Goal: Information Seeking & Learning: Learn about a topic

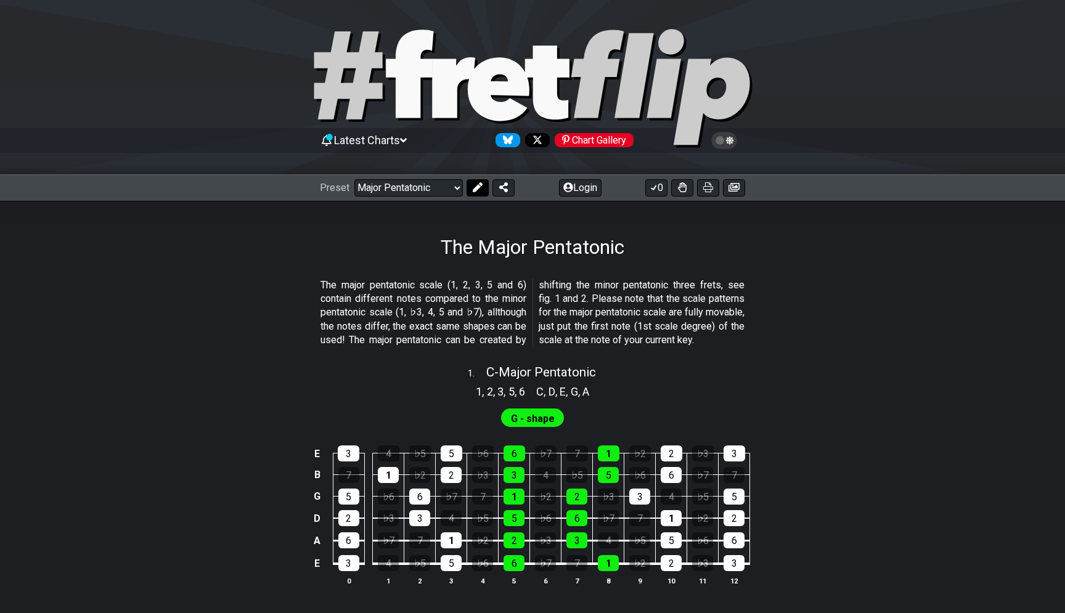
click at [478, 189] on icon at bounding box center [478, 187] width 10 height 10
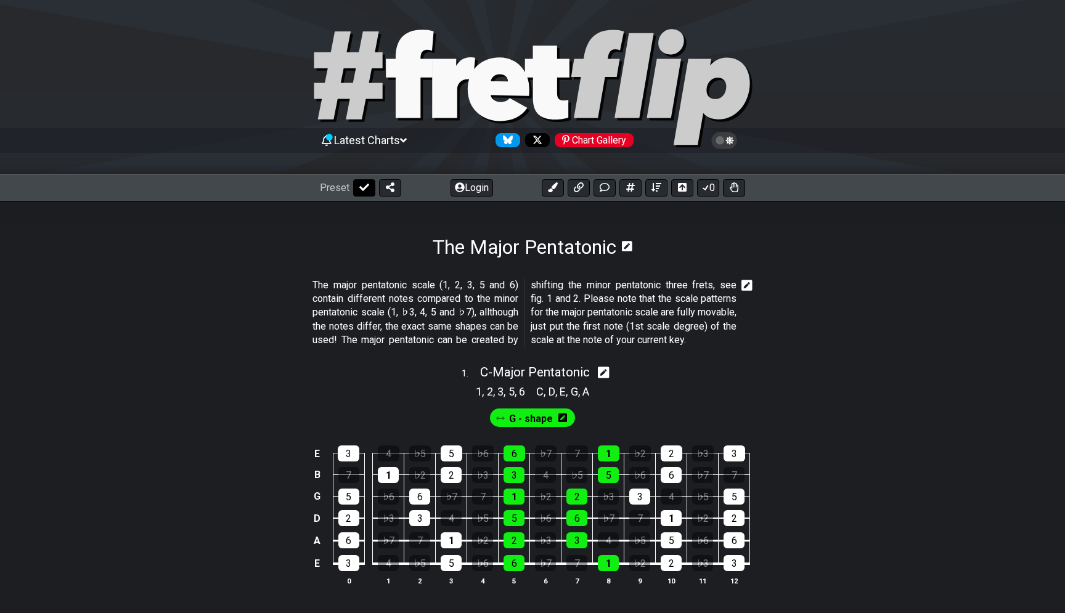
click at [361, 194] on button at bounding box center [364, 187] width 22 height 17
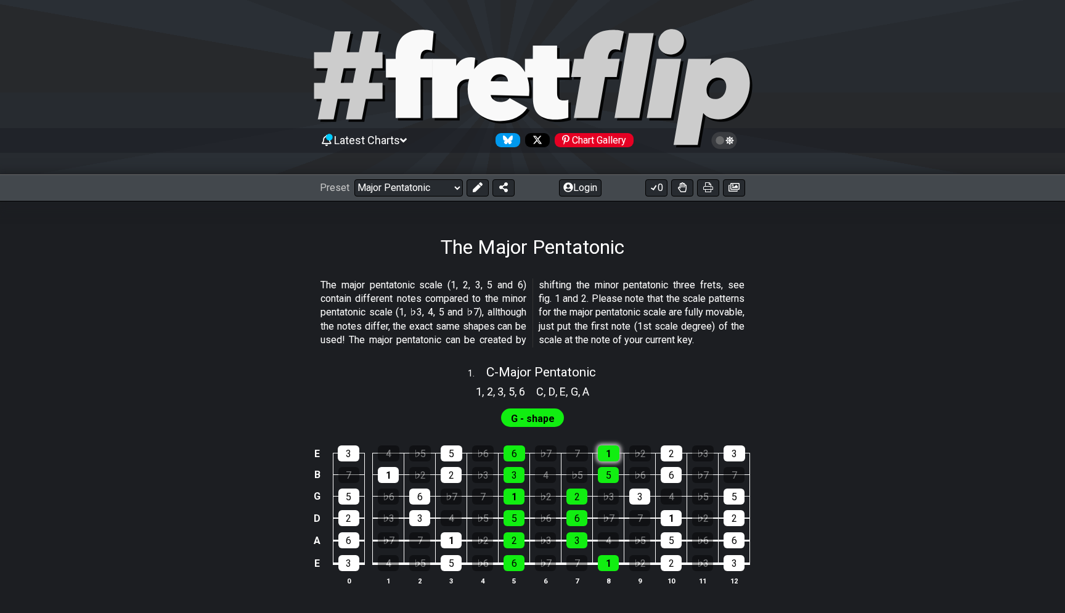
click at [605, 462] on div "1" at bounding box center [609, 454] width 22 height 16
click option "Minor Pentatonic" at bounding box center [0, 0] width 0 height 0
select select "/major-pentatonic"
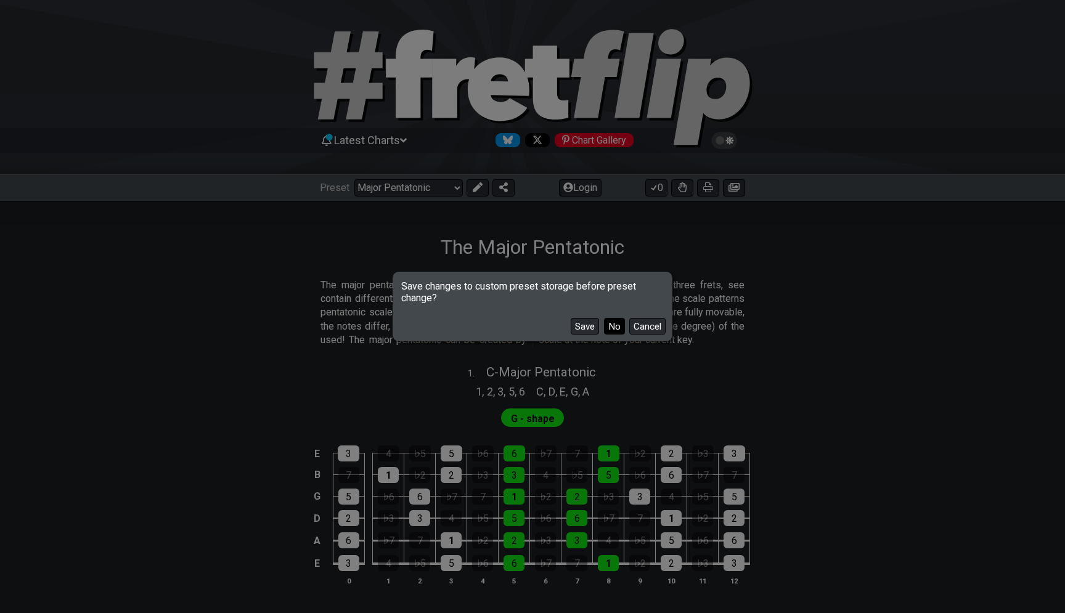
click at [610, 326] on button "No" at bounding box center [614, 326] width 21 height 17
select select "C"
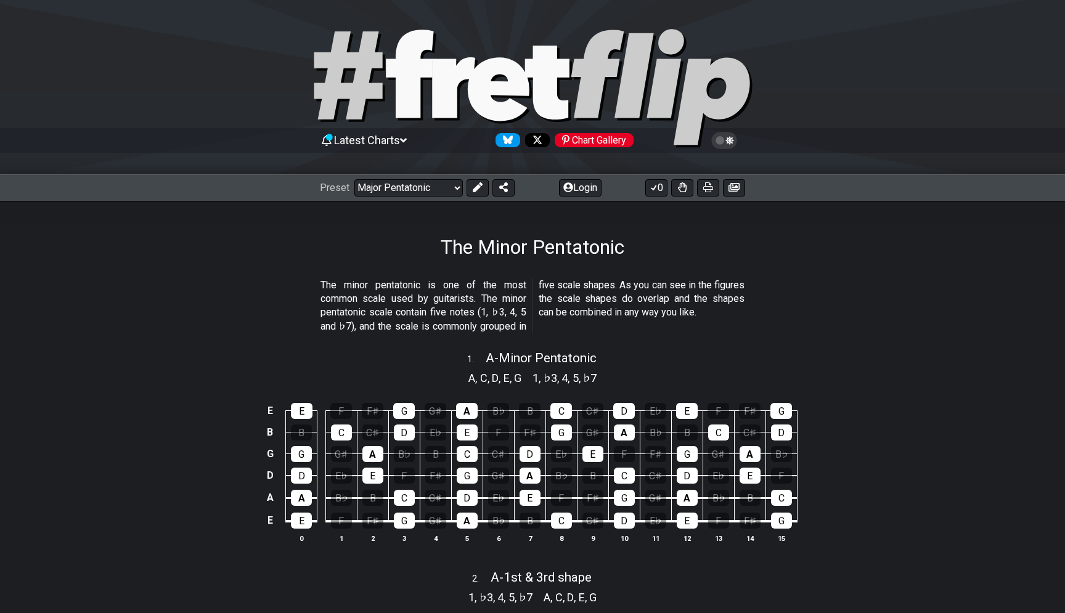
select select "/minor-pentatonic"
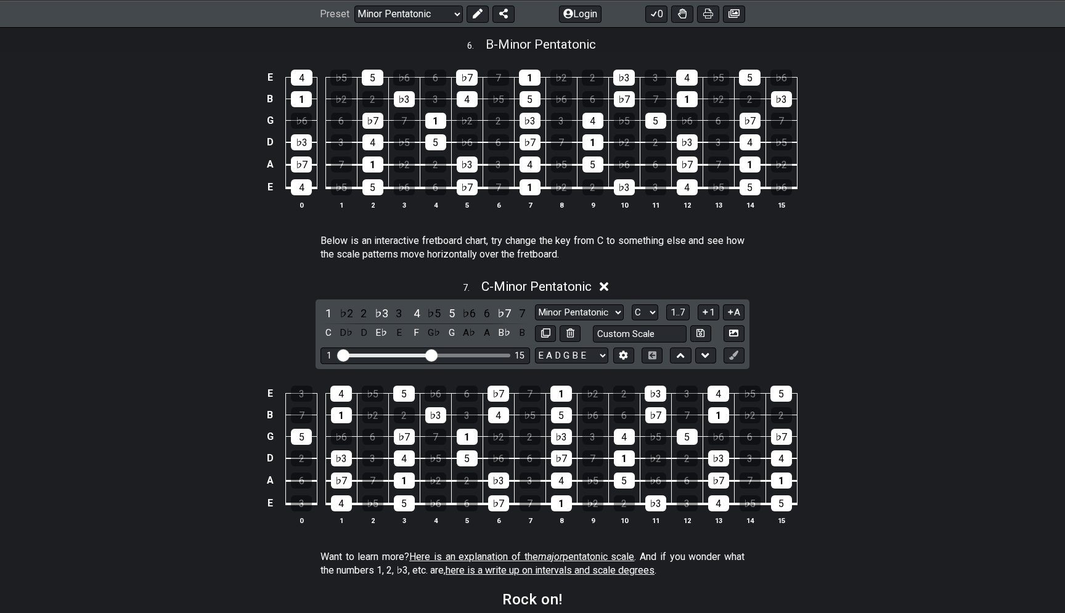
scroll to position [1505, 0]
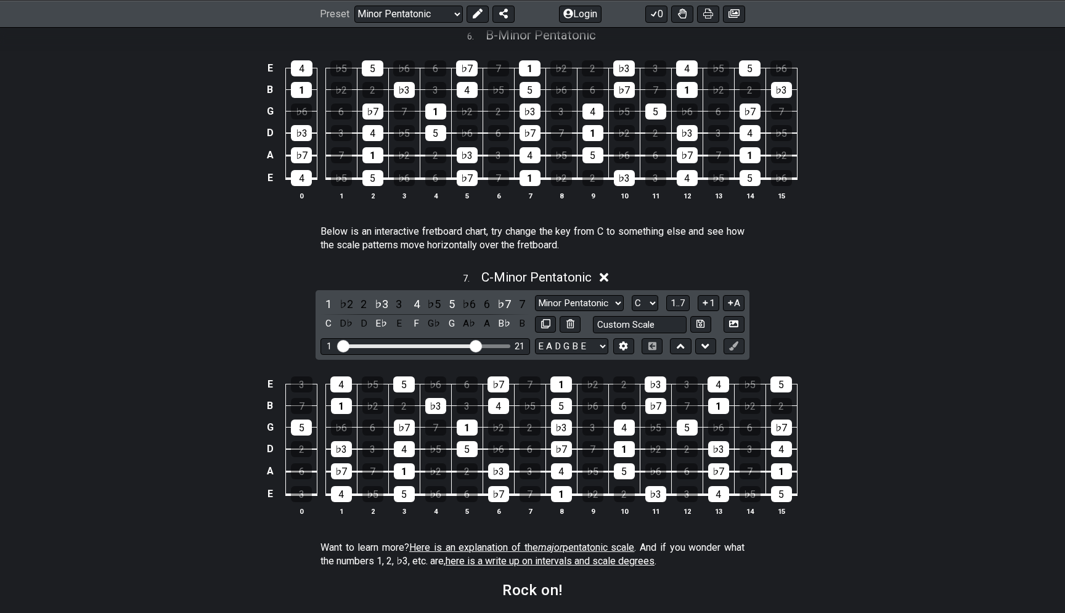
drag, startPoint x: 434, startPoint y: 348, endPoint x: 473, endPoint y: 353, distance: 39.1
click at [473, 345] on input "Visible fret range" at bounding box center [425, 345] width 175 height 0
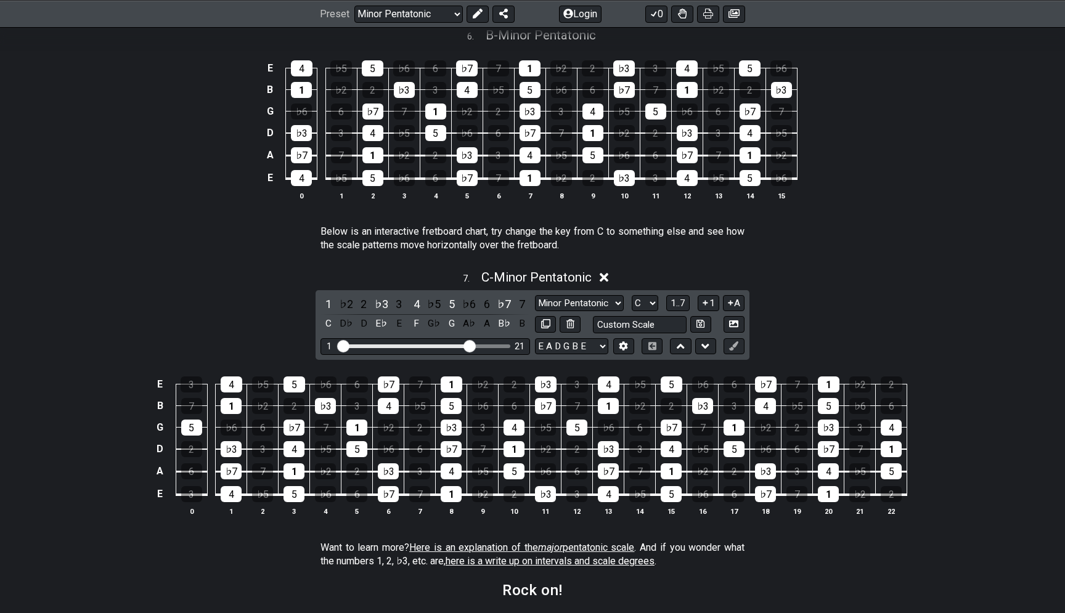
drag, startPoint x: 477, startPoint y: 347, endPoint x: 470, endPoint y: 347, distance: 6.8
click at [470, 345] on input "Visible fret range" at bounding box center [425, 345] width 175 height 0
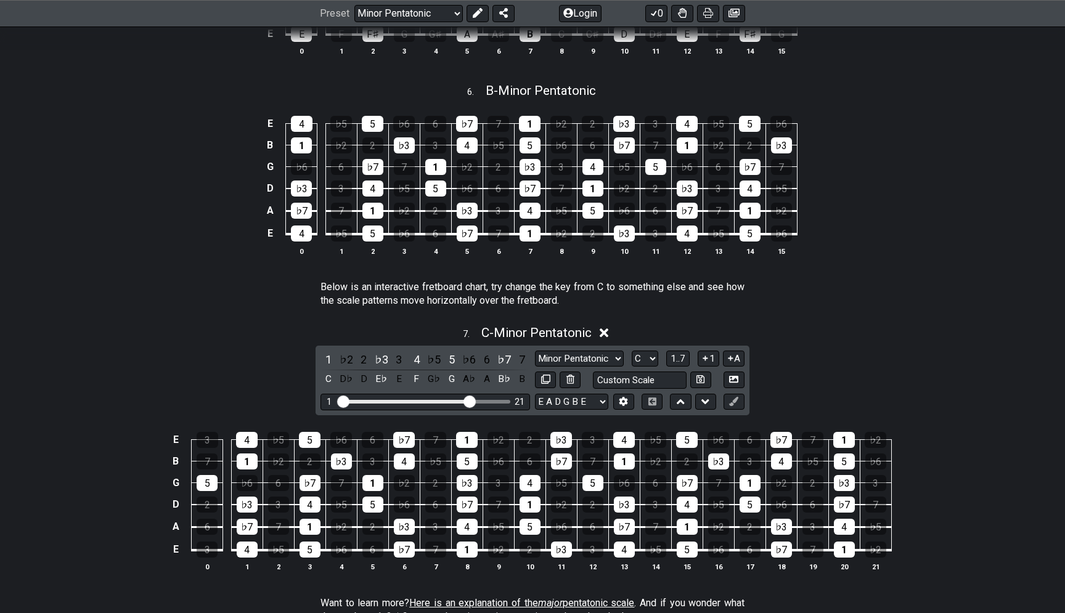
scroll to position [1461, 0]
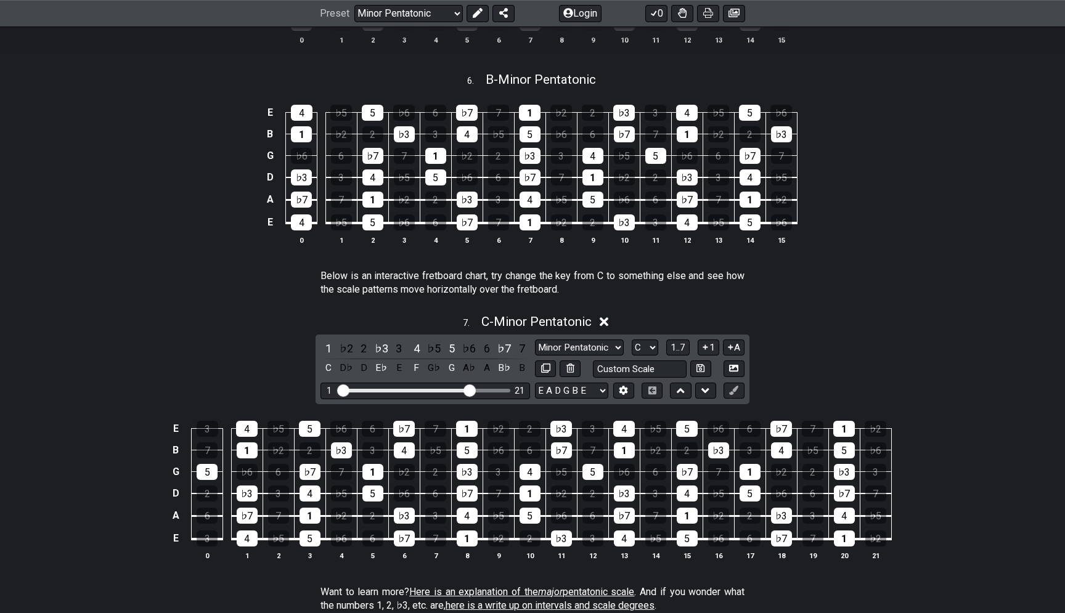
click at [605, 326] on icon at bounding box center [604, 322] width 9 height 9
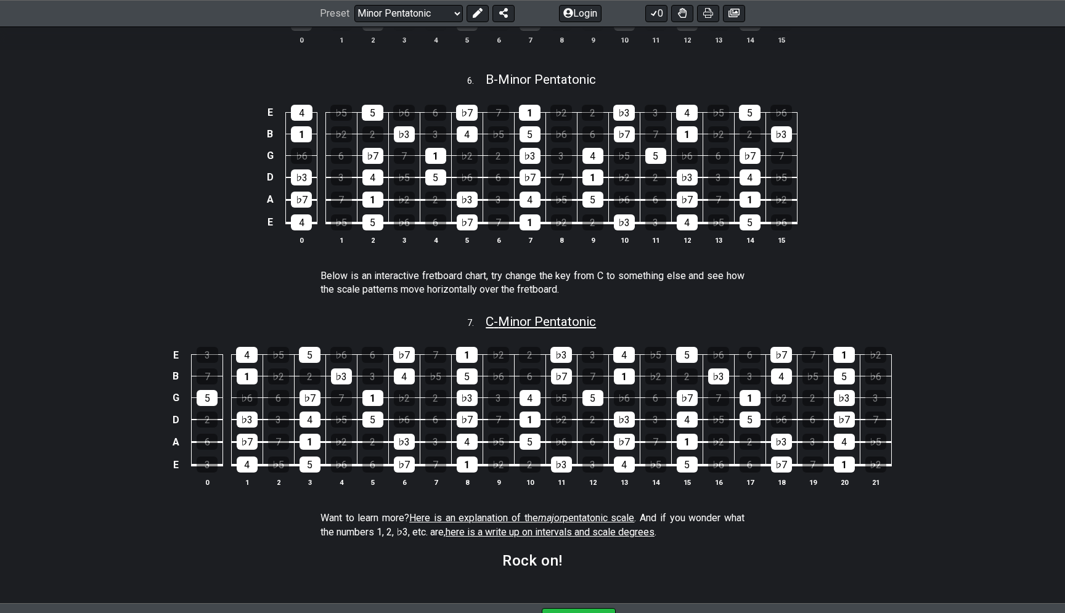
click at [555, 323] on span "C - Minor Pentatonic" at bounding box center [541, 321] width 110 height 15
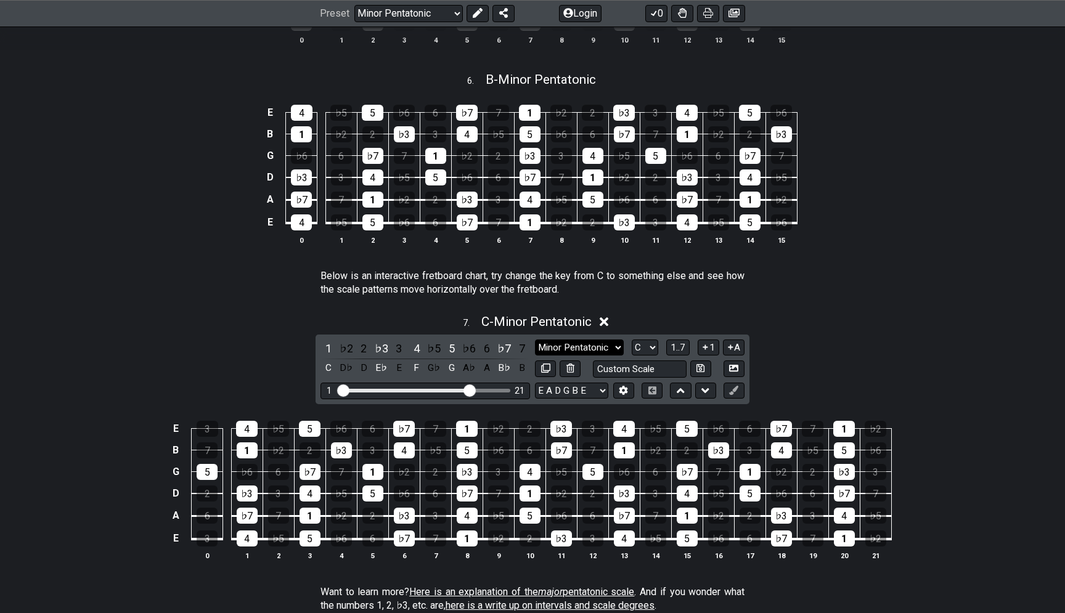
click at [535, 340] on select "Minor Pentatonic New Scale Minor Pentatonic Major Pentatonic Minor Blues Major …" at bounding box center [579, 348] width 89 height 17
select select "A"
click option "A" at bounding box center [0, 0] width 0 height 0
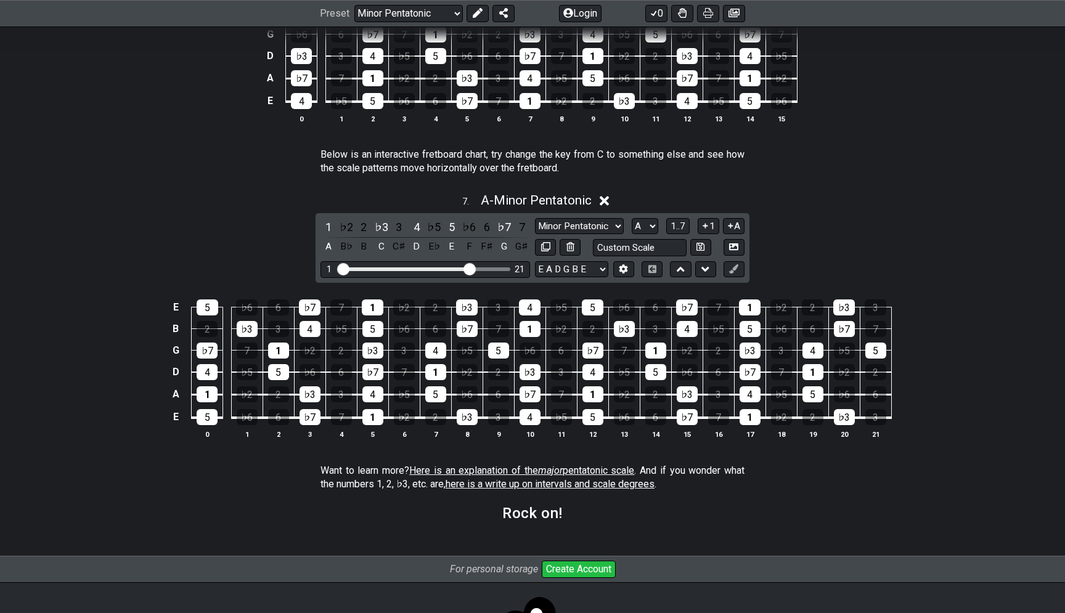
scroll to position [1583, 0]
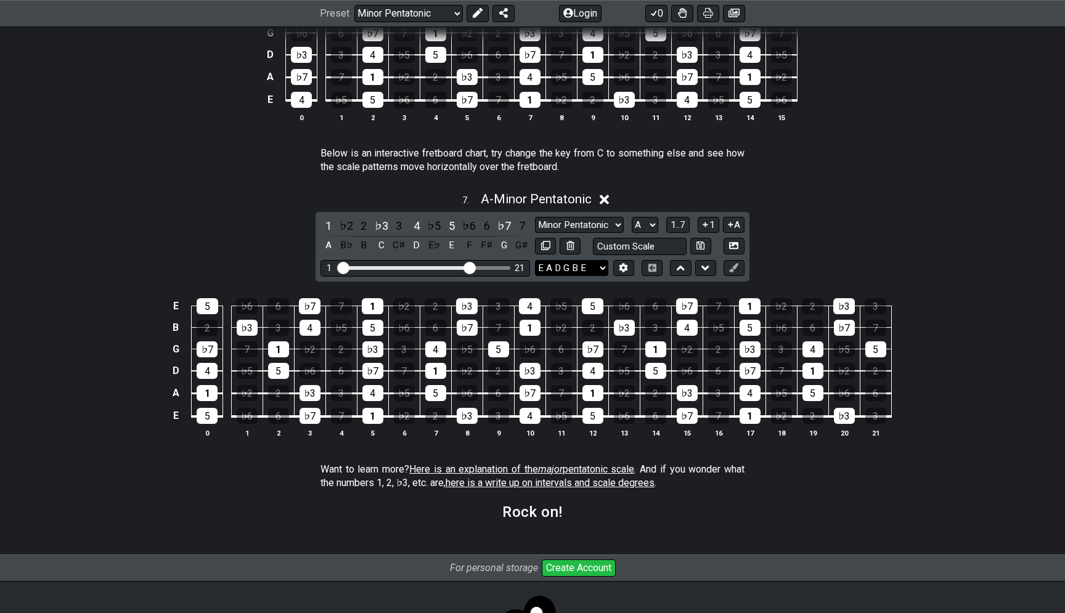
click at [535, 260] on select "E A D G B E E A D G B E E A D G B E B E A D F♯ B A D G C E A D A D G B E E♭ A♭ …" at bounding box center [571, 268] width 73 height 17
click at [679, 230] on span "1..7" at bounding box center [678, 224] width 15 height 11
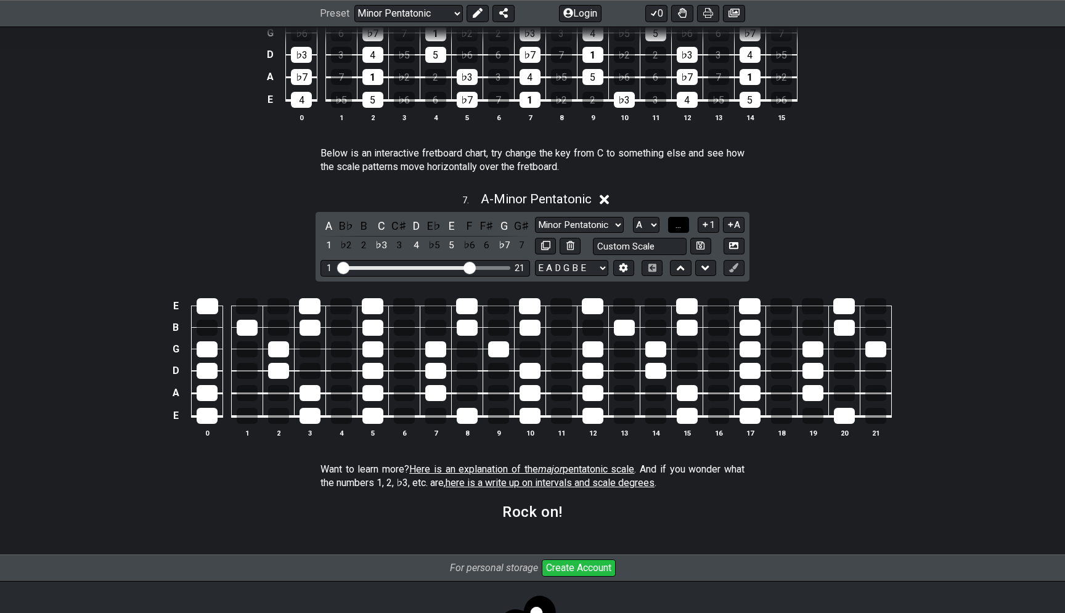
click at [679, 230] on span "..." at bounding box center [679, 224] width 6 height 11
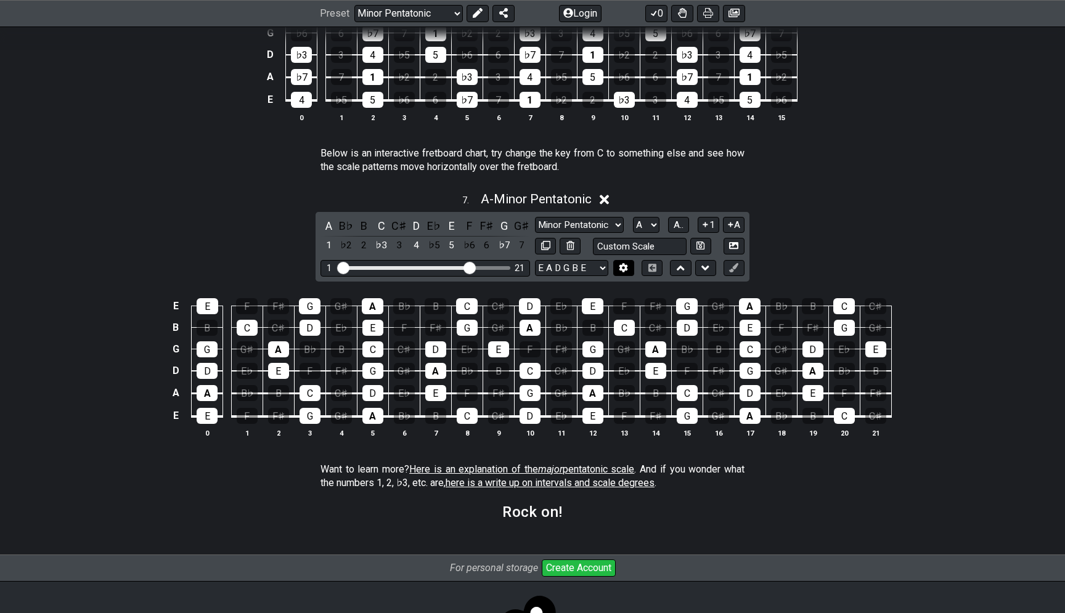
click at [623, 263] on button at bounding box center [623, 268] width 21 height 17
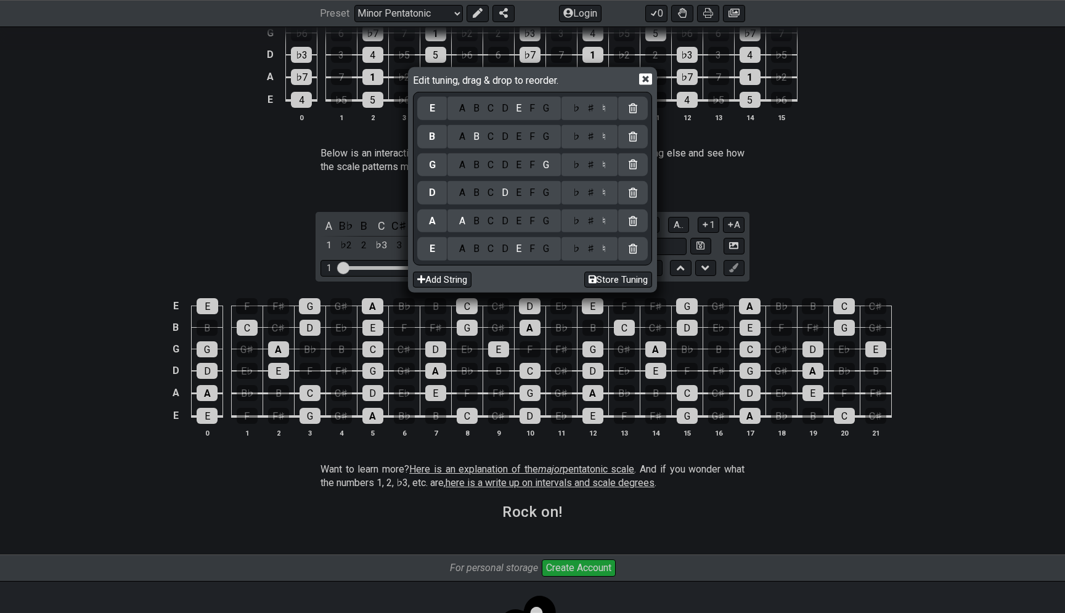
click at [802, 211] on div "Edit tuning, drag & drop to reorder. E A B C D E F G ♭ ♯ ♮ B A B C D E F G ♭ ♯ …" at bounding box center [532, 306] width 1065 height 613
click at [643, 76] on icon at bounding box center [645, 79] width 13 height 12
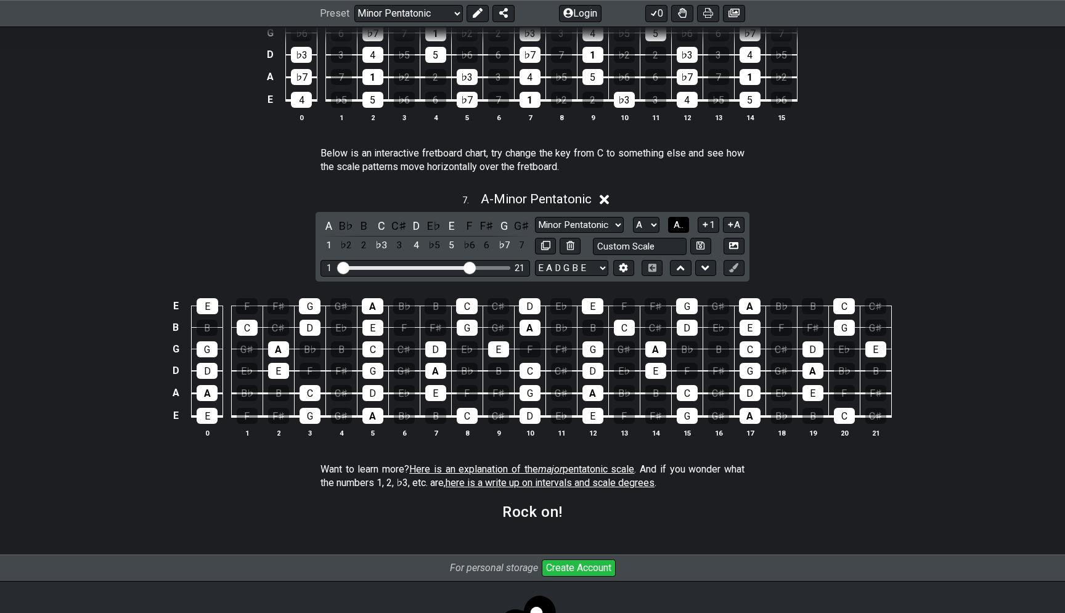
click at [672, 221] on button "A.." at bounding box center [678, 225] width 21 height 17
click at [672, 221] on button "1..7" at bounding box center [677, 225] width 23 height 17
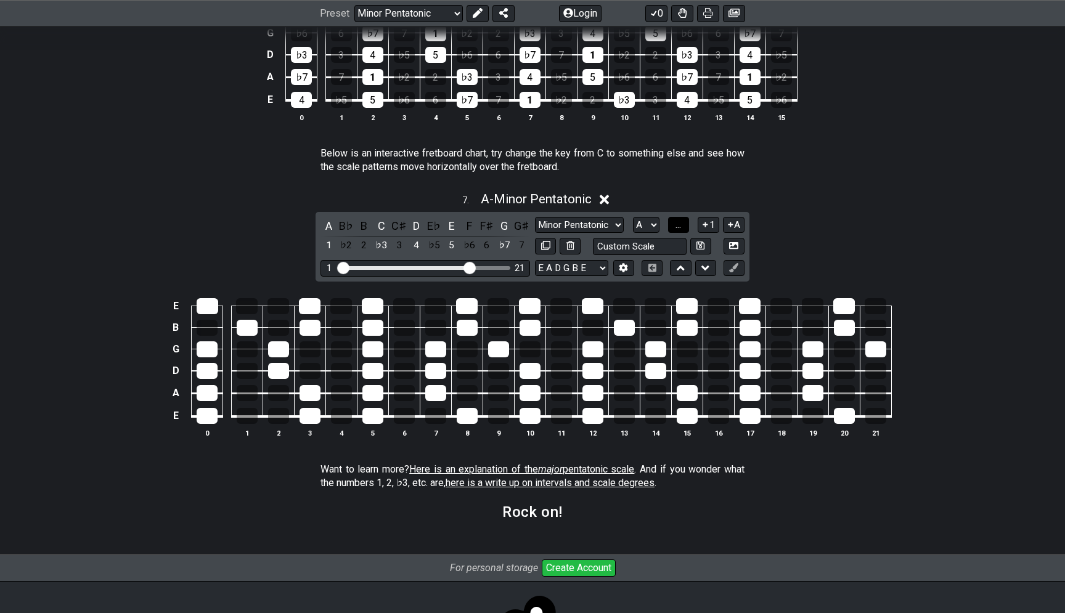
click at [673, 221] on button "..." at bounding box center [678, 225] width 21 height 17
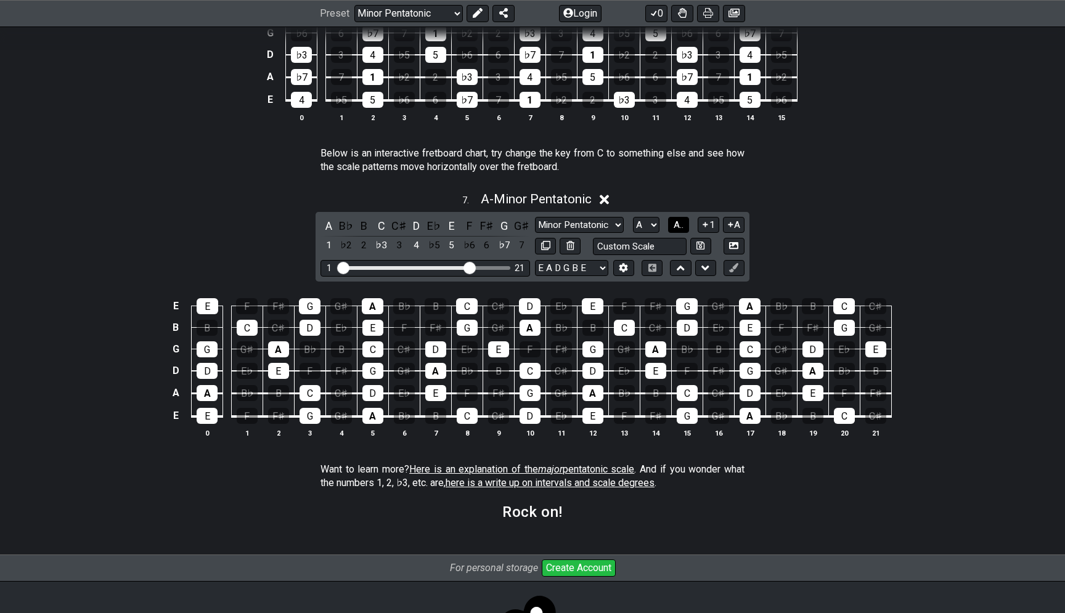
click at [673, 221] on button "A.." at bounding box center [678, 225] width 21 height 17
click at [676, 225] on span "1..7" at bounding box center [678, 224] width 15 height 11
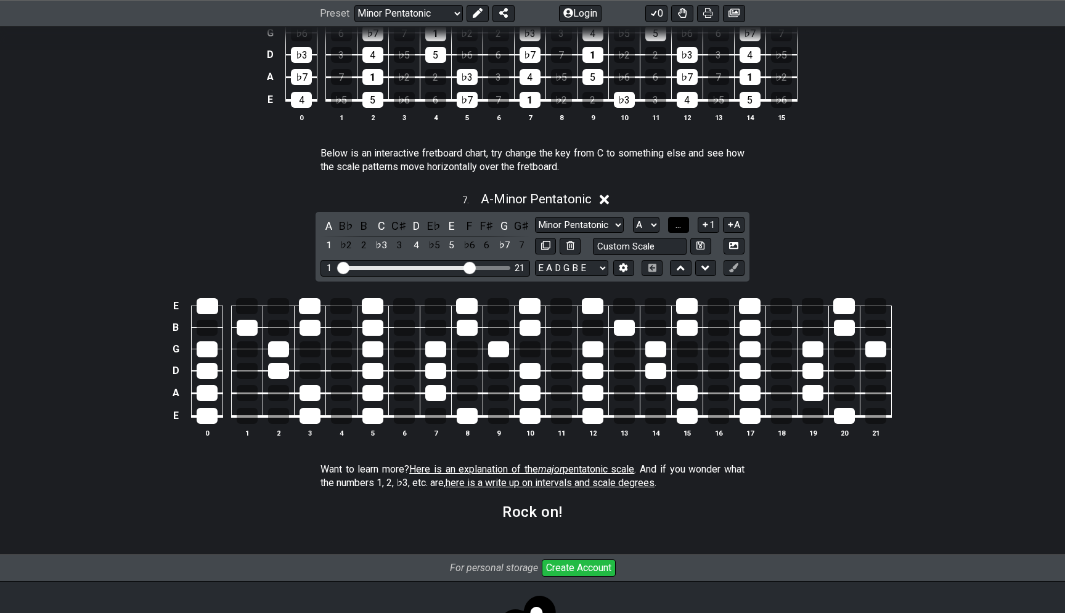
click at [676, 225] on button "..." at bounding box center [678, 225] width 21 height 17
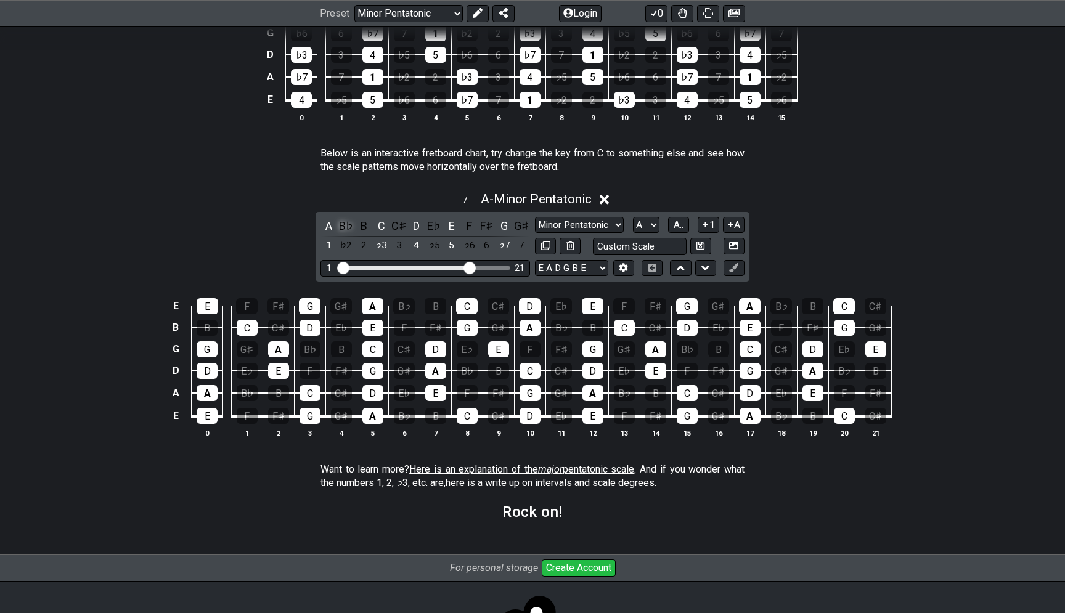
click at [345, 227] on div "B♭" at bounding box center [346, 226] width 16 height 17
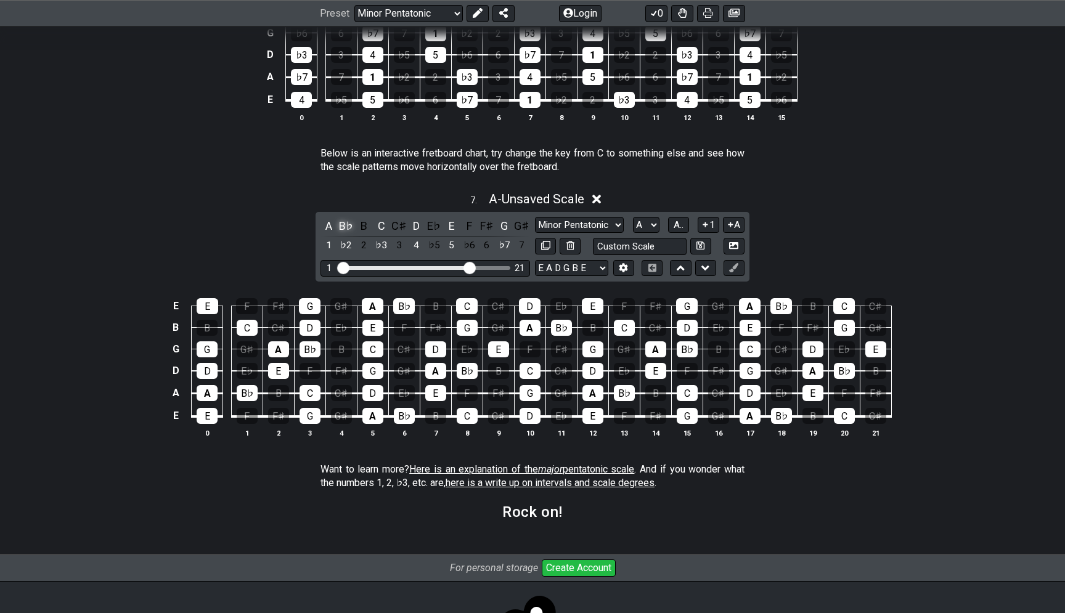
click at [348, 225] on div "B♭" at bounding box center [346, 226] width 16 height 17
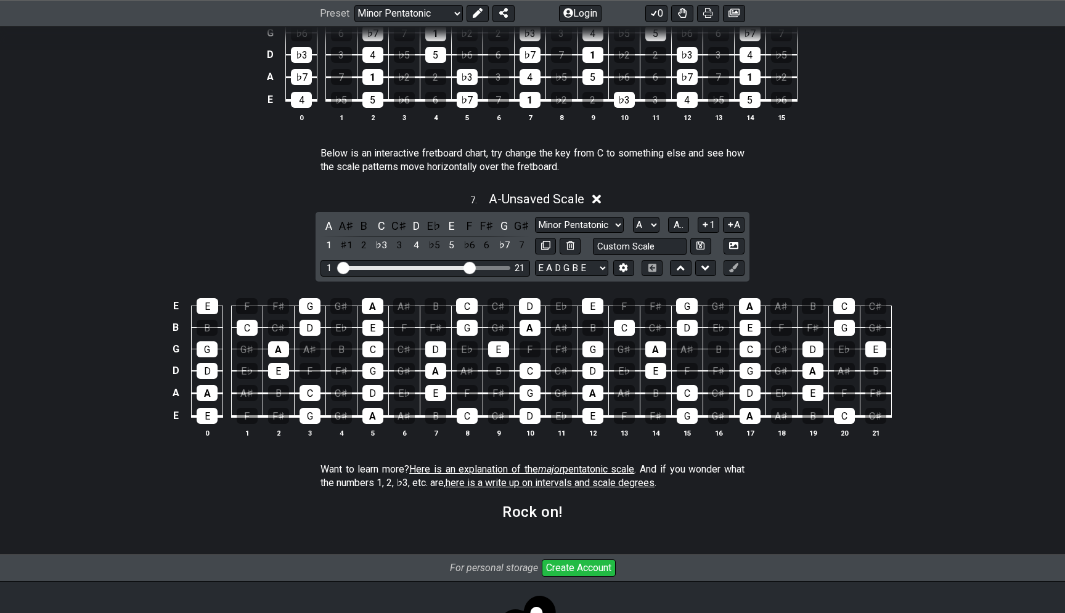
click at [348, 225] on div "A♯" at bounding box center [346, 226] width 16 height 17
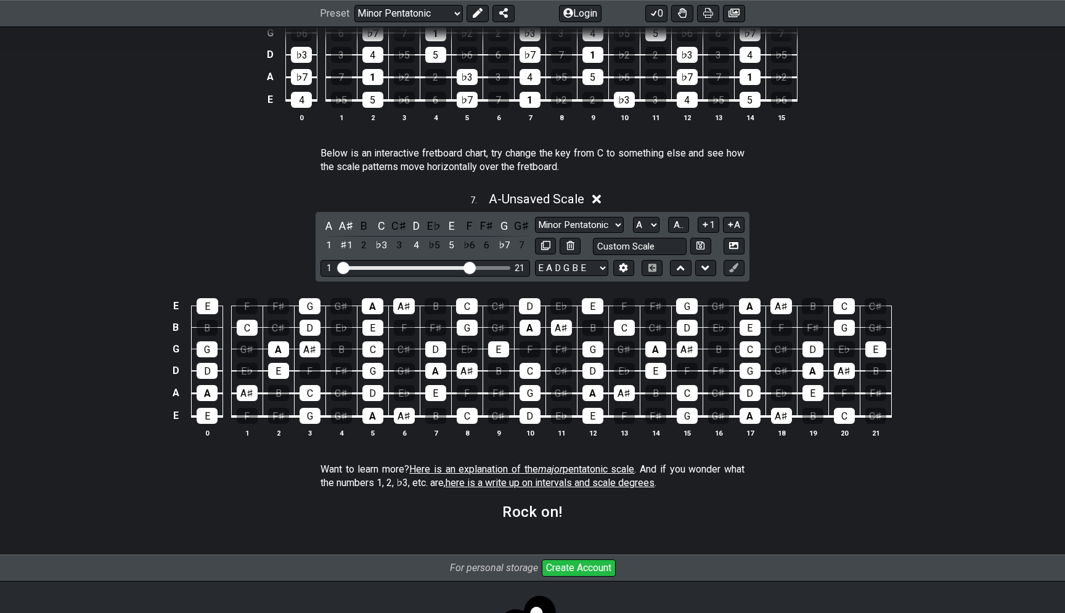
click at [348, 225] on div "A♯" at bounding box center [346, 226] width 16 height 17
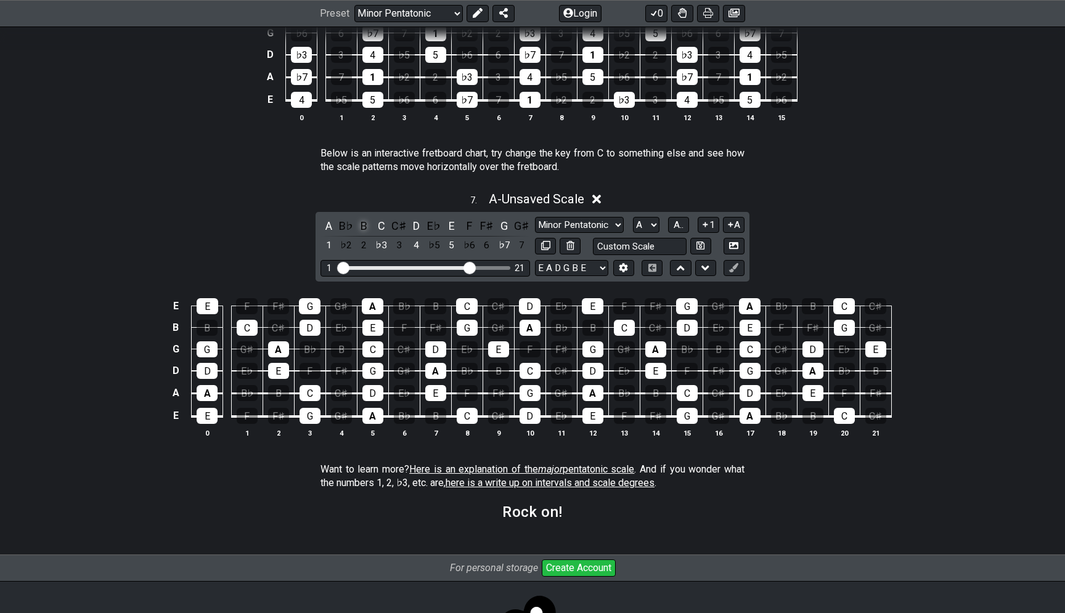
click at [361, 232] on div "B" at bounding box center [364, 226] width 16 height 17
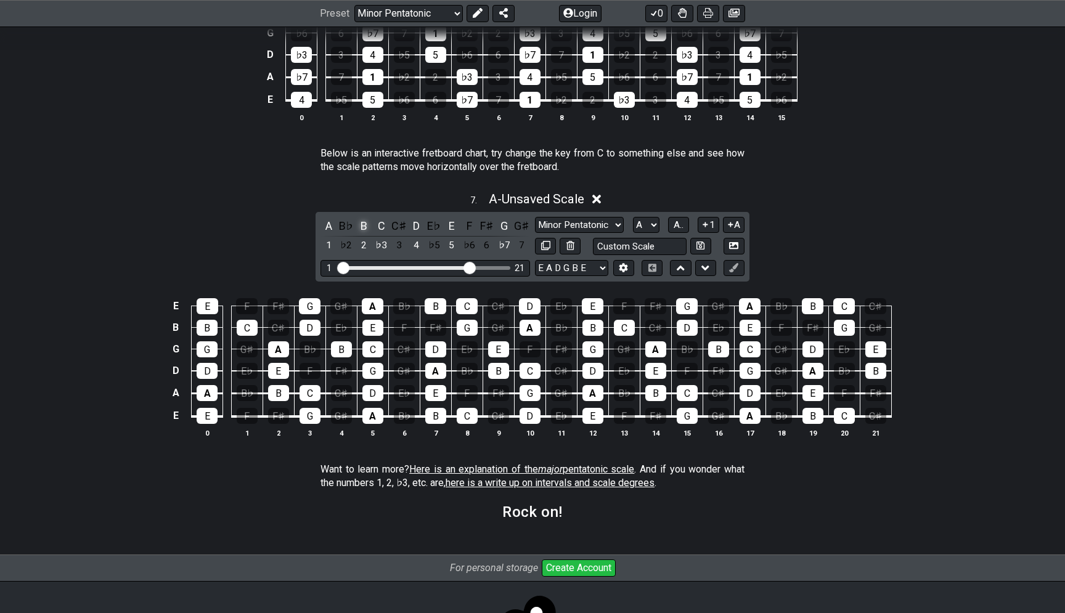
click at [361, 232] on div "B" at bounding box center [364, 226] width 16 height 17
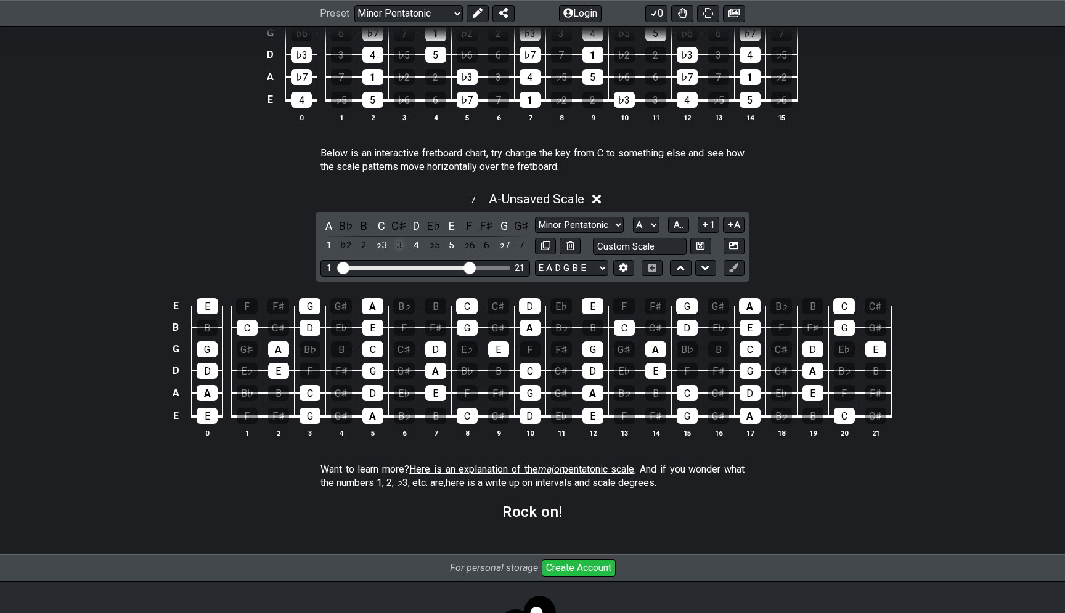
click at [402, 245] on div "3" at bounding box center [399, 245] width 16 height 17
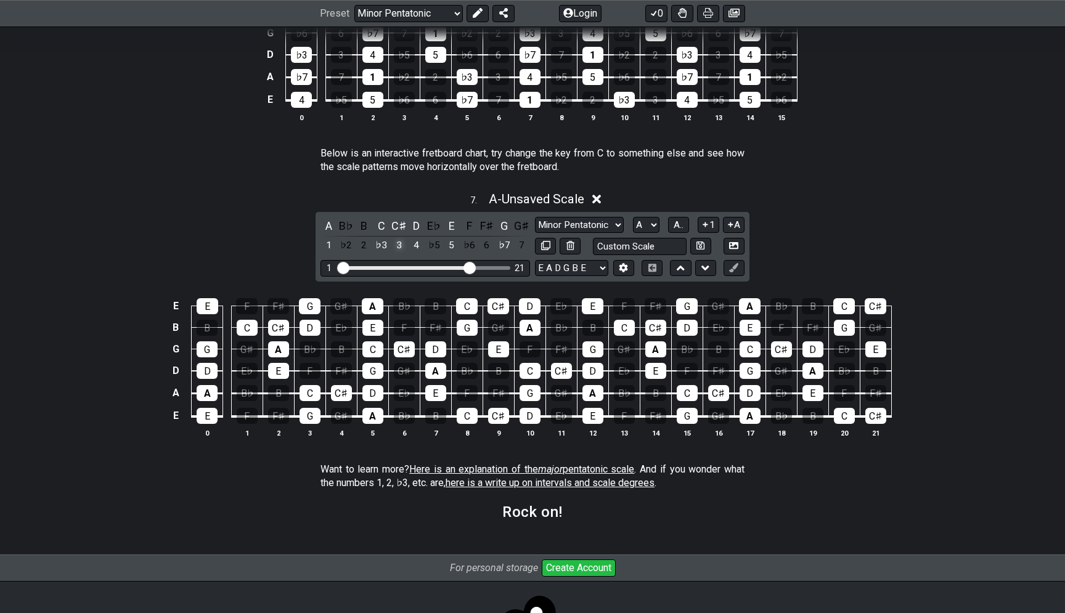
click at [402, 245] on div "3" at bounding box center [399, 245] width 16 height 17
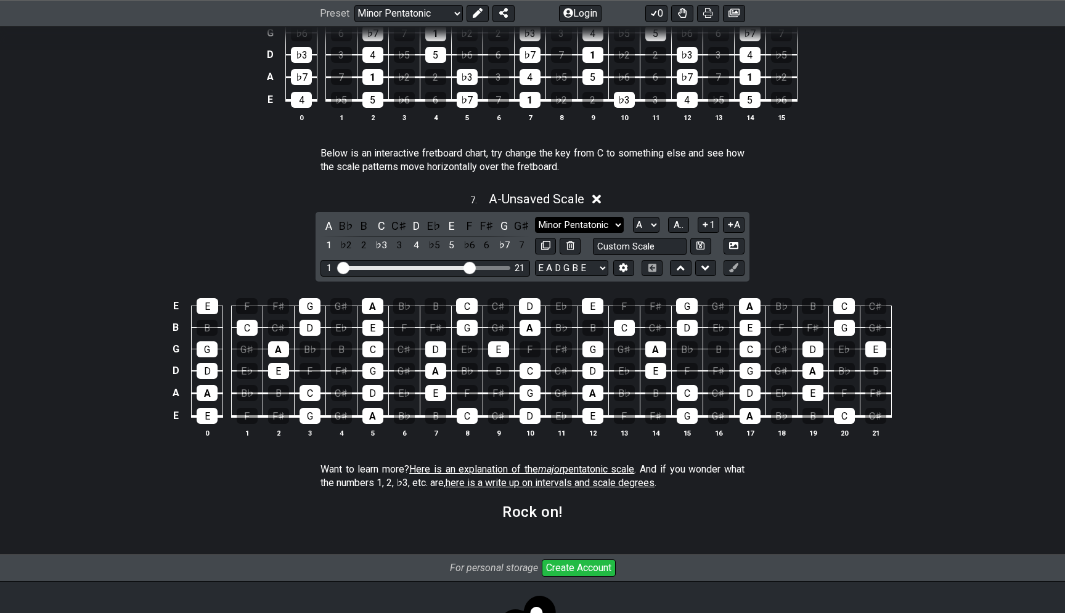
click at [535, 217] on select "Minor Pentatonic New Scale Minor Pentatonic Major Pentatonic Minor Blues Major …" at bounding box center [579, 225] width 89 height 17
select select "Major / [PERSON_NAME]"
click option "Major / [PERSON_NAME]" at bounding box center [0, 0] width 0 height 0
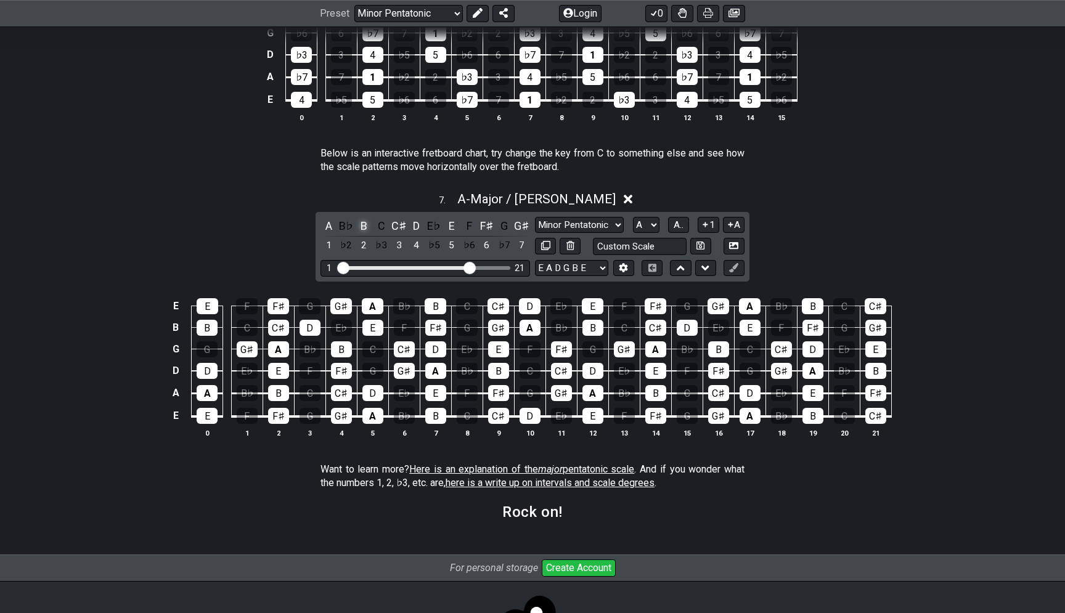
click at [361, 226] on div "B" at bounding box center [364, 226] width 16 height 17
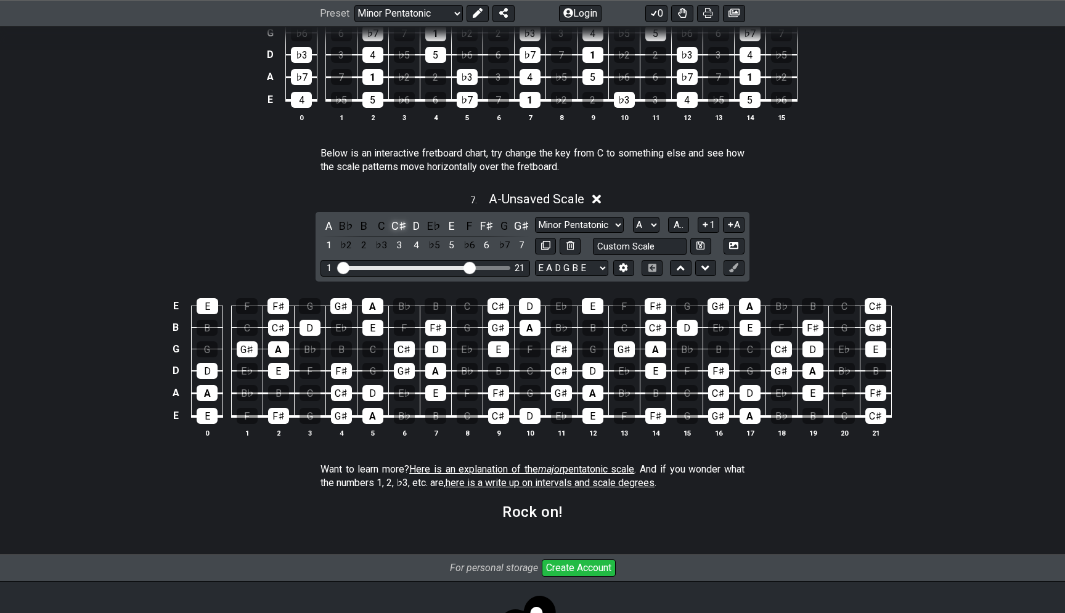
click at [402, 227] on div "C♯" at bounding box center [399, 226] width 16 height 17
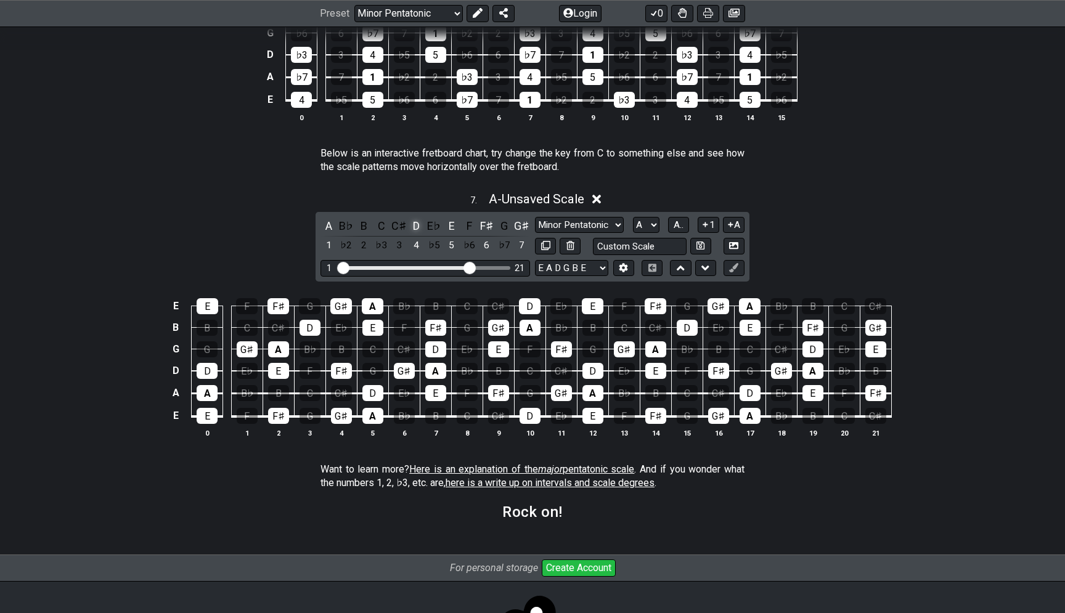
click at [416, 231] on div "D" at bounding box center [417, 226] width 16 height 17
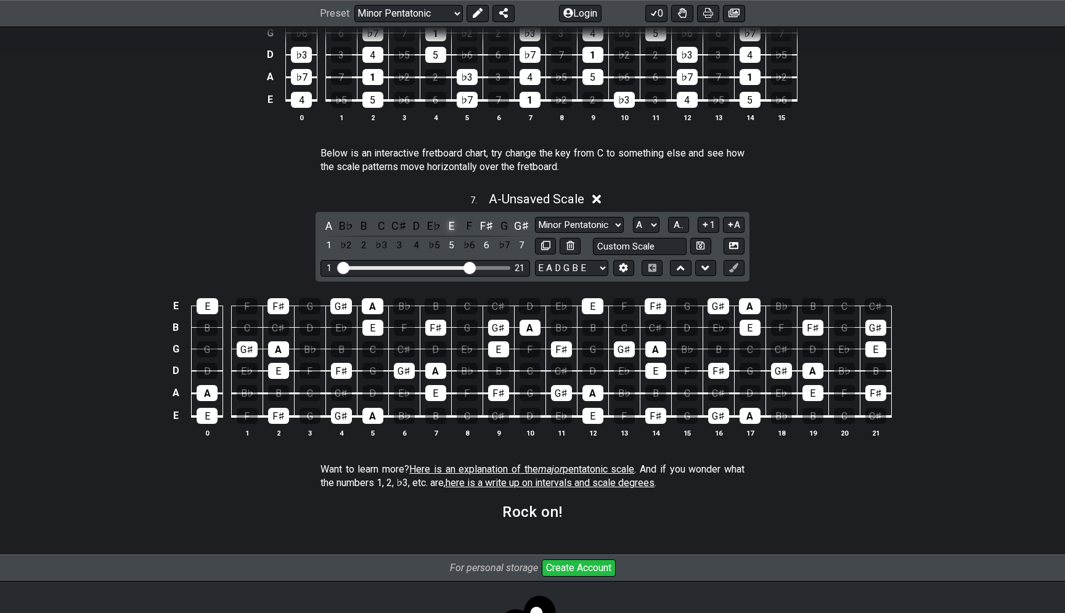
click at [456, 231] on div "E" at bounding box center [452, 226] width 16 height 17
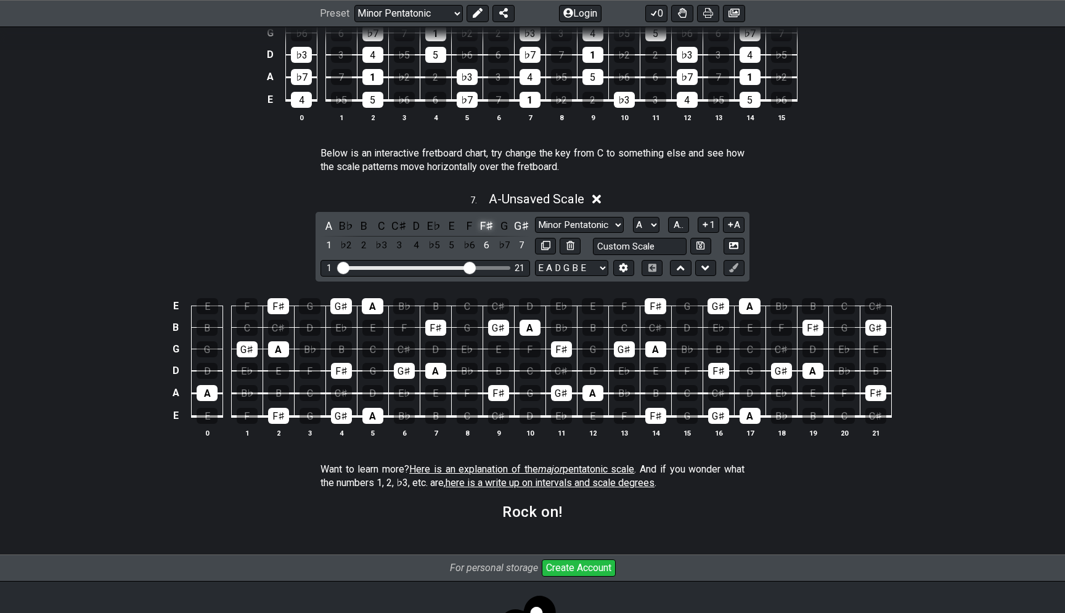
click at [494, 229] on div "F♯" at bounding box center [487, 226] width 16 height 17
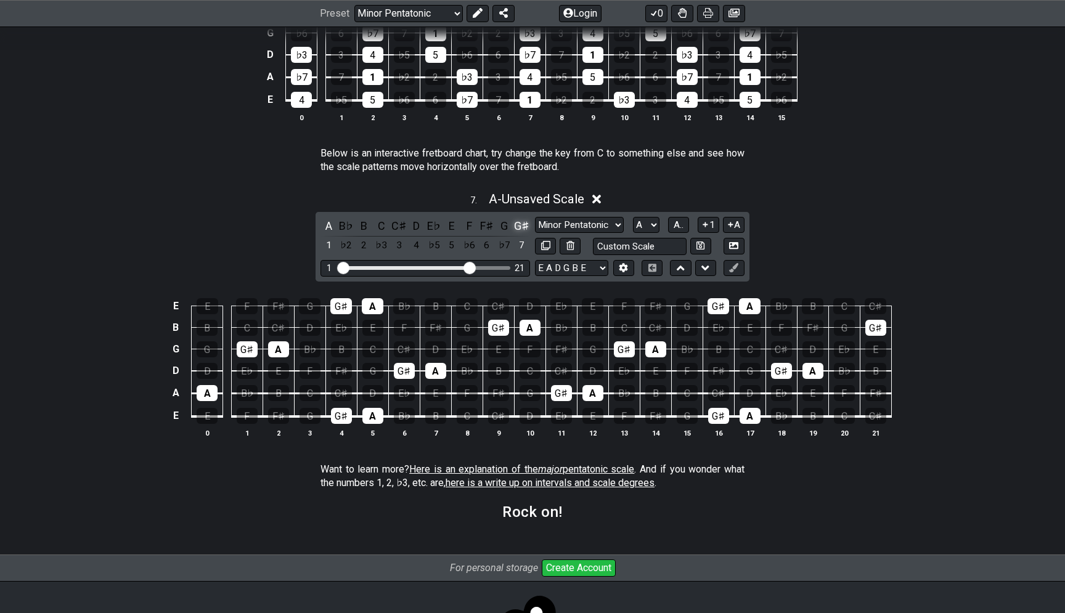
click at [527, 224] on div "G♯" at bounding box center [522, 226] width 16 height 17
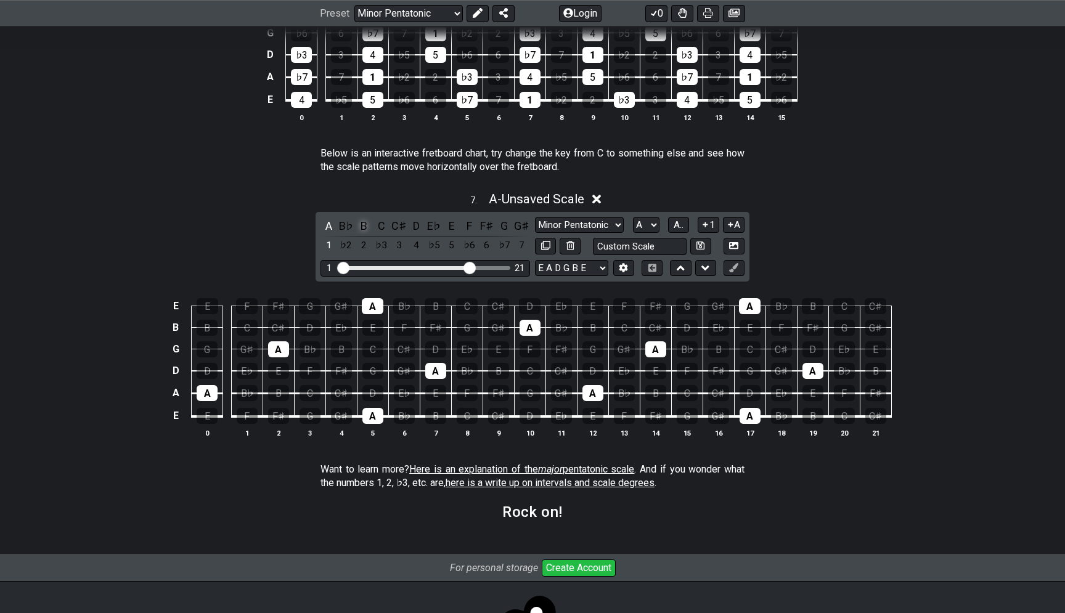
click at [363, 228] on div "B" at bounding box center [364, 226] width 16 height 17
